Goal: Find specific page/section: Find specific page/section

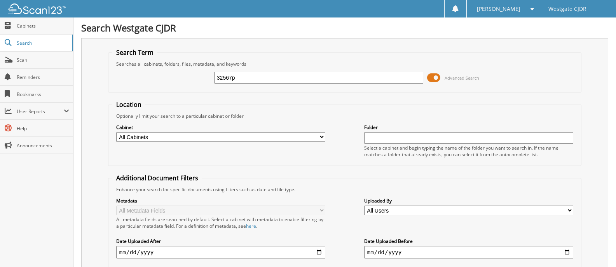
type input "32567p"
click at [25, 27] on span "Cabinets" at bounding box center [43, 26] width 52 height 7
